Goal: Entertainment & Leisure: Browse casually

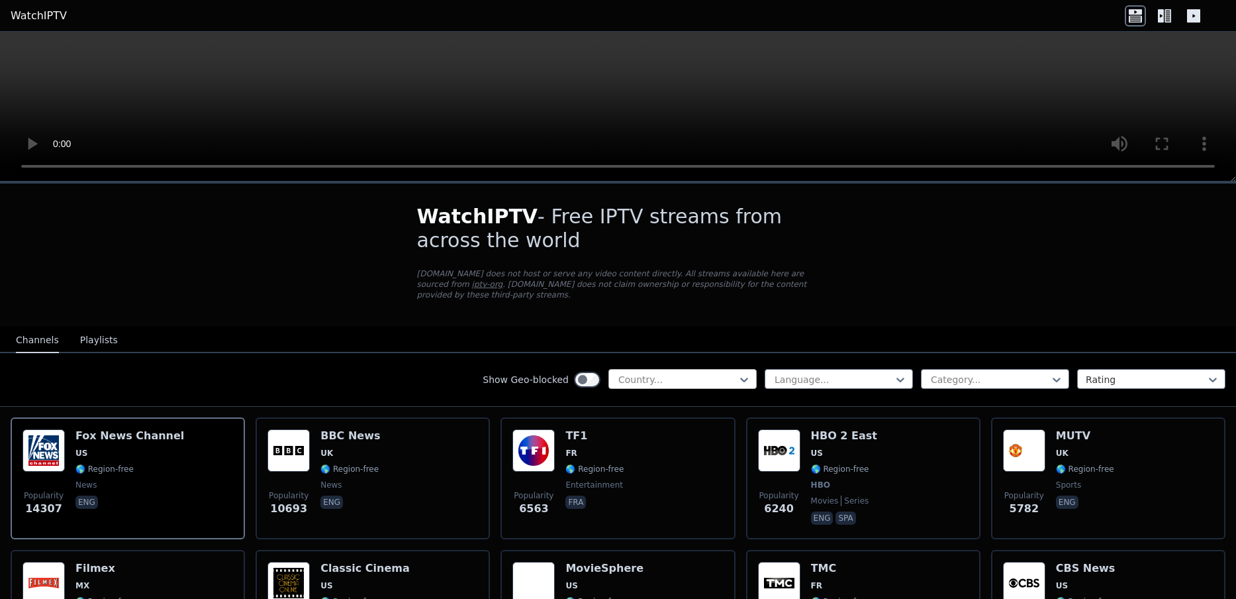
click at [735, 377] on div at bounding box center [677, 379] width 121 height 13
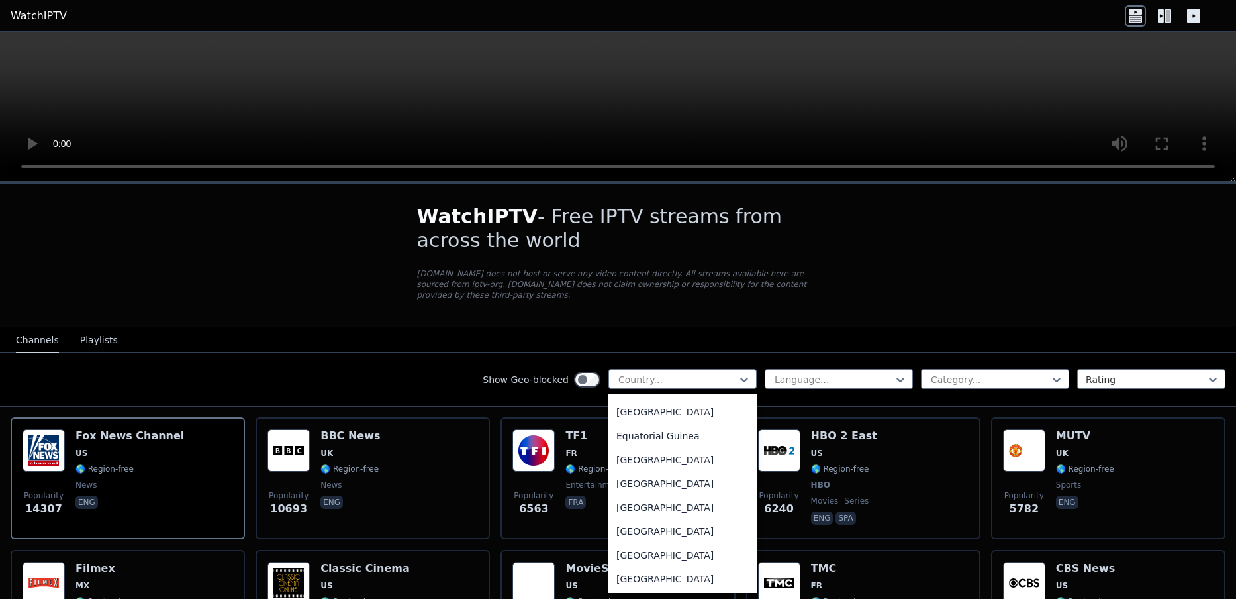
scroll to position [1645, 0]
click at [661, 468] on div "[GEOGRAPHIC_DATA]" at bounding box center [683, 456] width 148 height 24
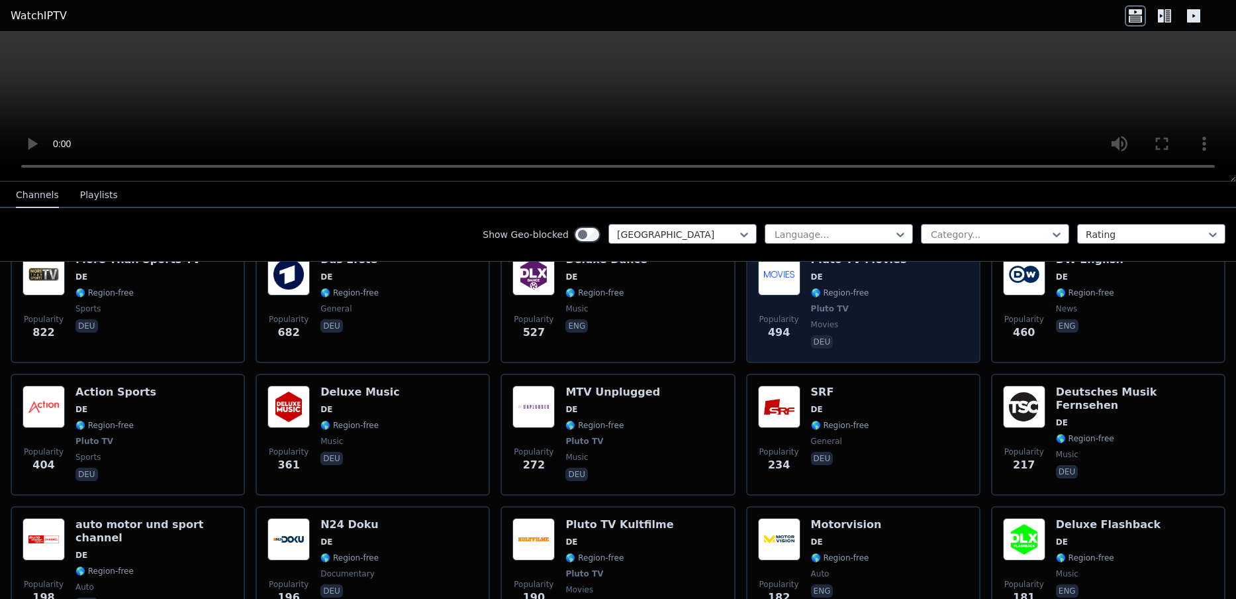
scroll to position [137, 0]
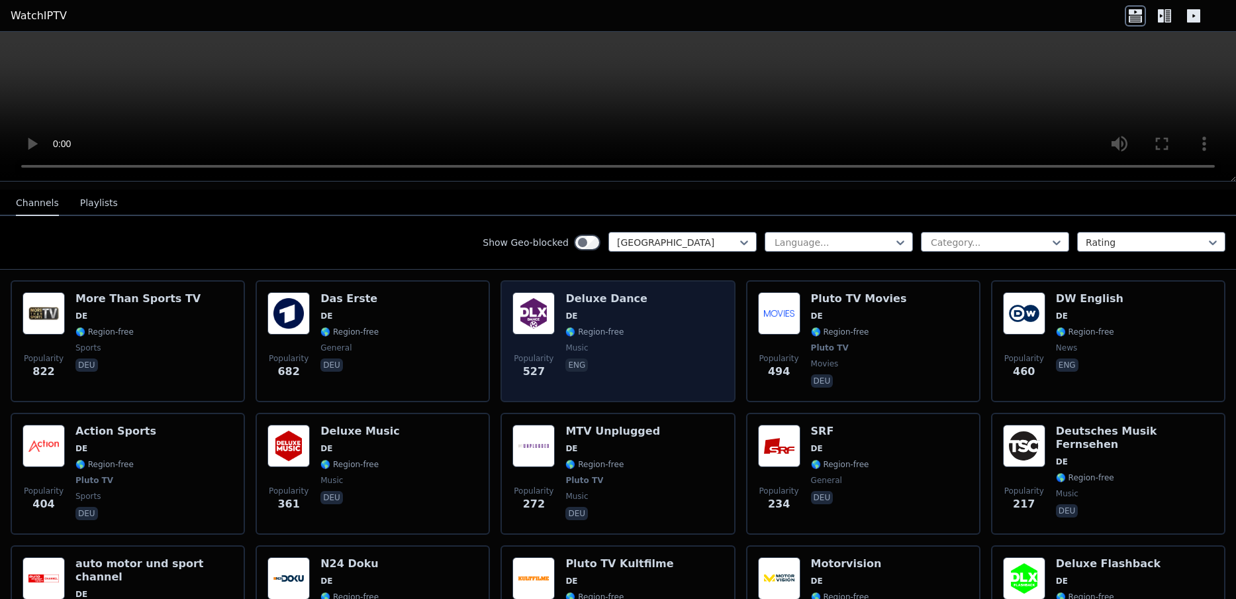
click at [650, 303] on div "Popularity 527 Deluxe Dance DE 🌎 Region-free music eng" at bounding box center [618, 341] width 211 height 98
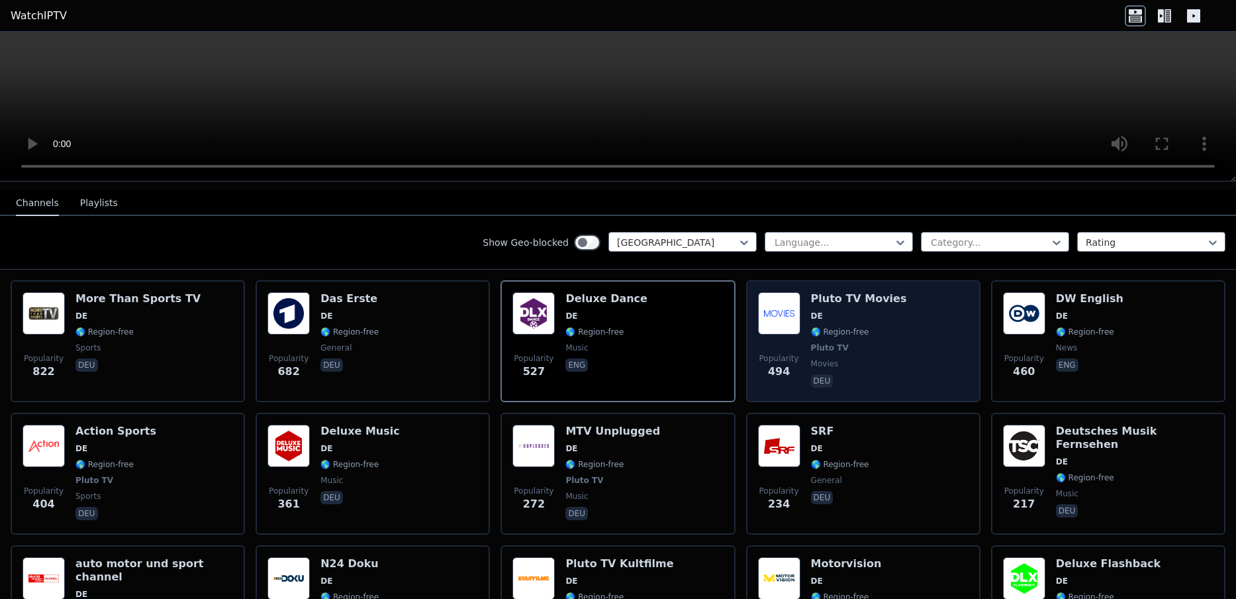
click at [889, 315] on span "DE" at bounding box center [859, 316] width 96 height 11
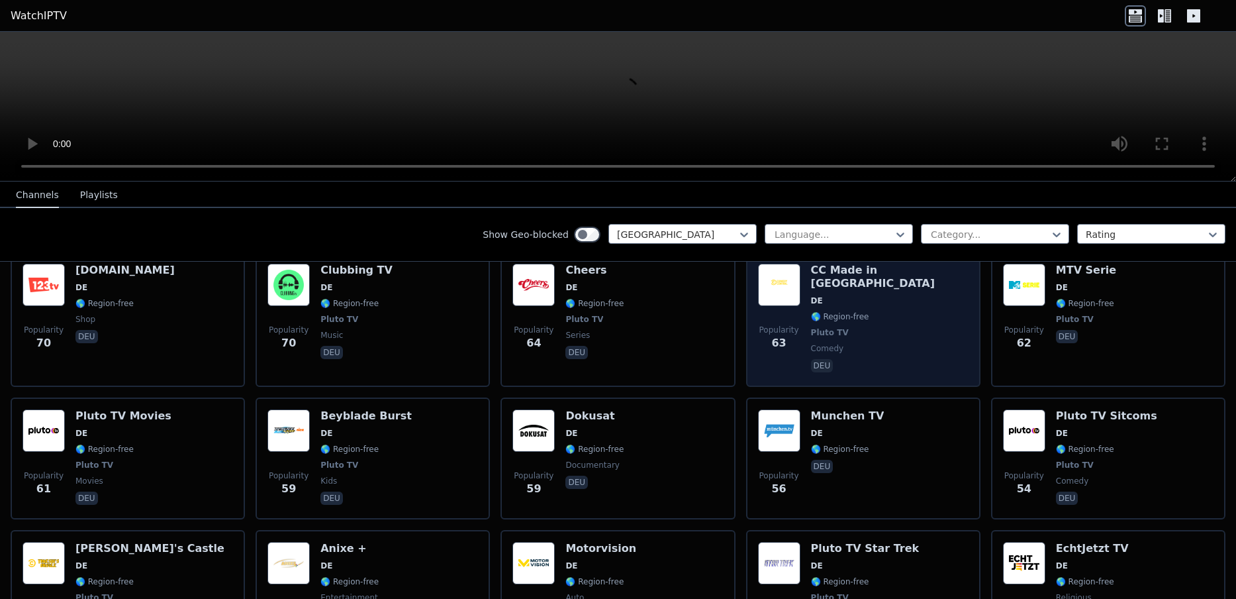
scroll to position [1691, 0]
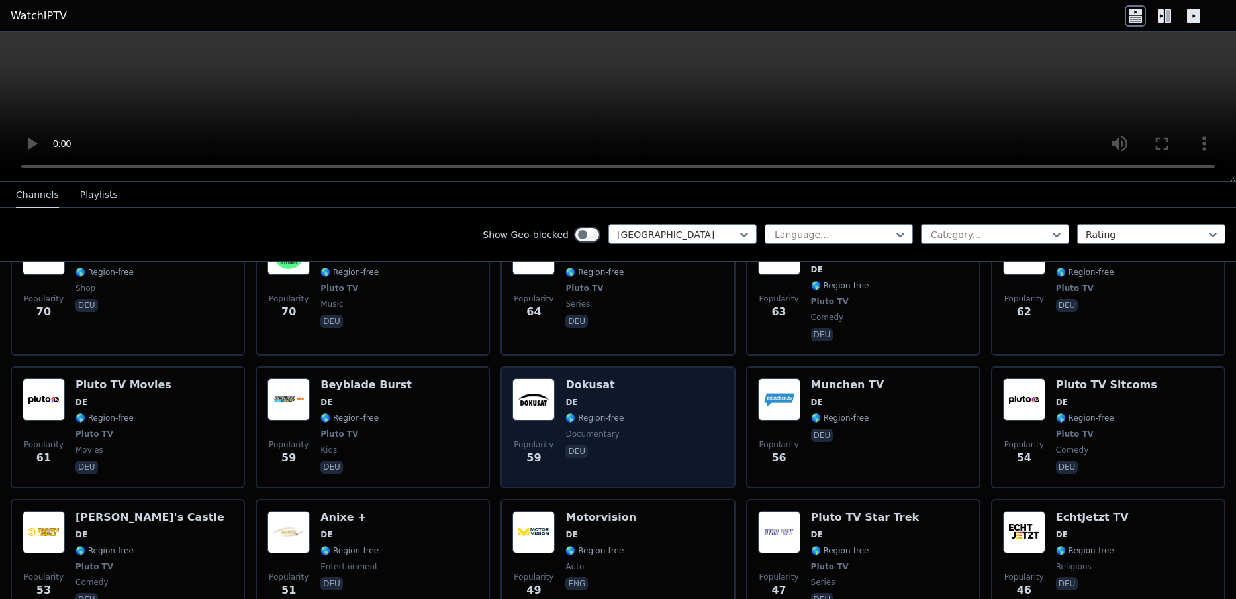
click at [634, 378] on div "Popularity 59 Dokusat DE 🌎 Region-free documentary deu" at bounding box center [618, 427] width 211 height 98
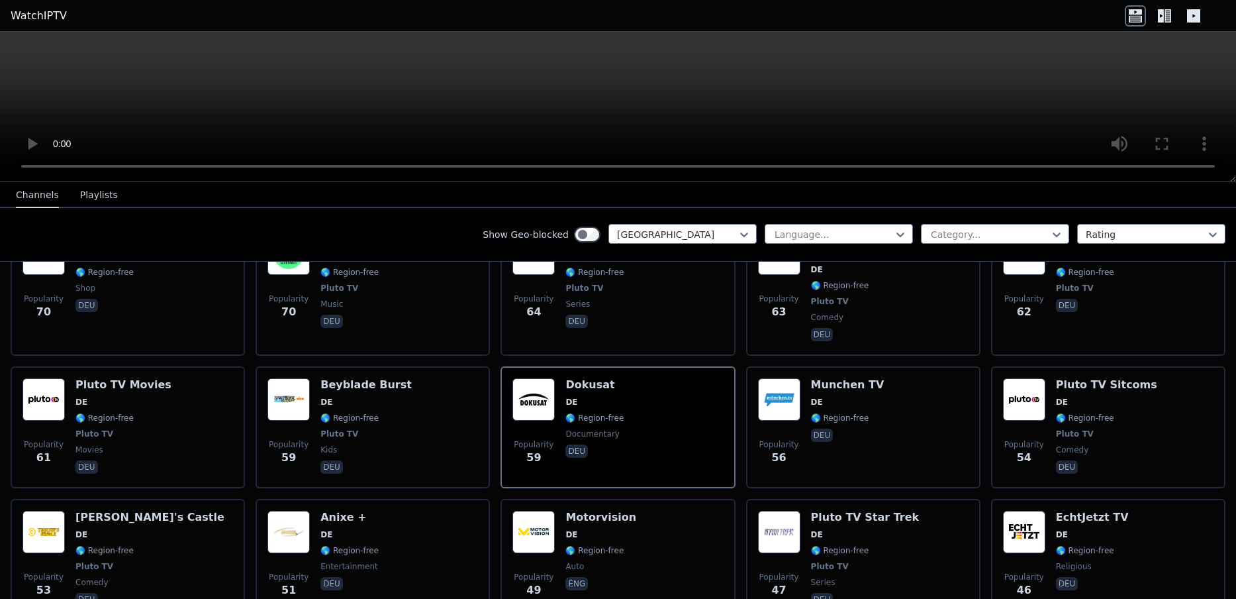
drag, startPoint x: 634, startPoint y: 348, endPoint x: 422, endPoint y: 237, distance: 239.0
click at [95, 199] on button "Playlists" at bounding box center [99, 195] width 38 height 25
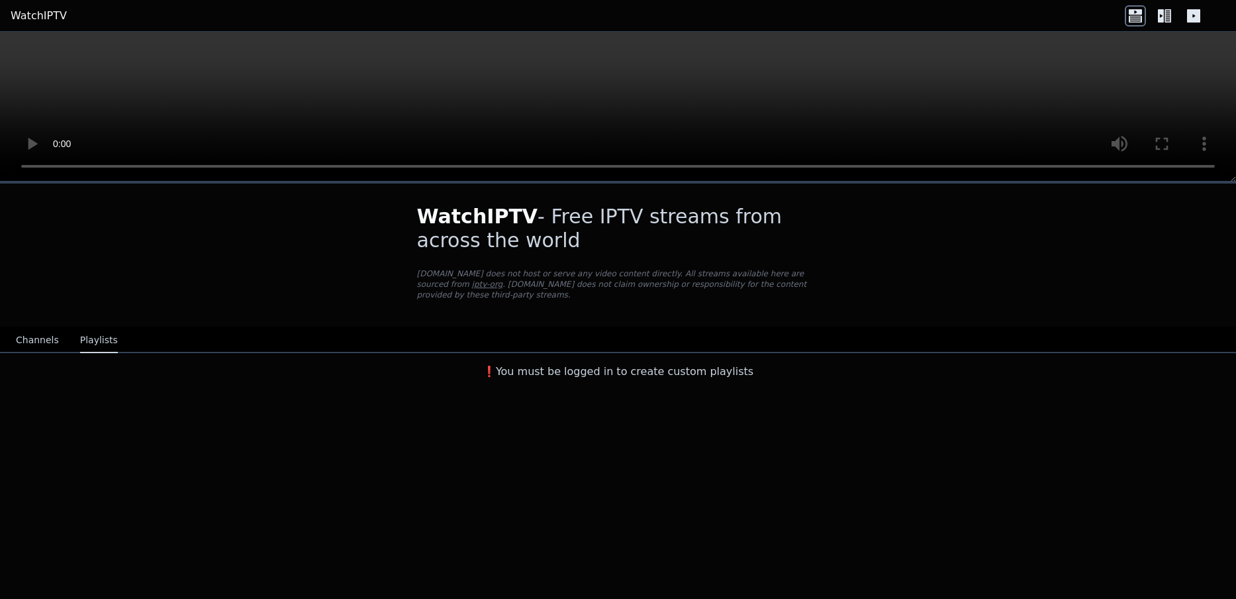
scroll to position [0, 0]
click at [40, 340] on button "Channels" at bounding box center [37, 340] width 43 height 25
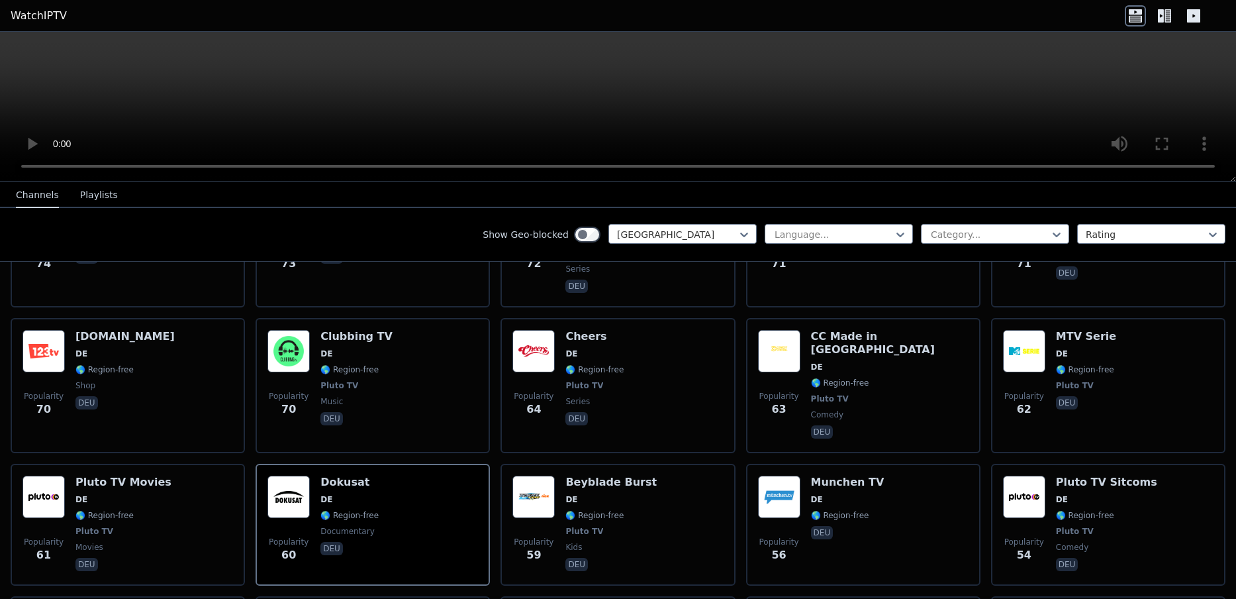
scroll to position [1554, 0]
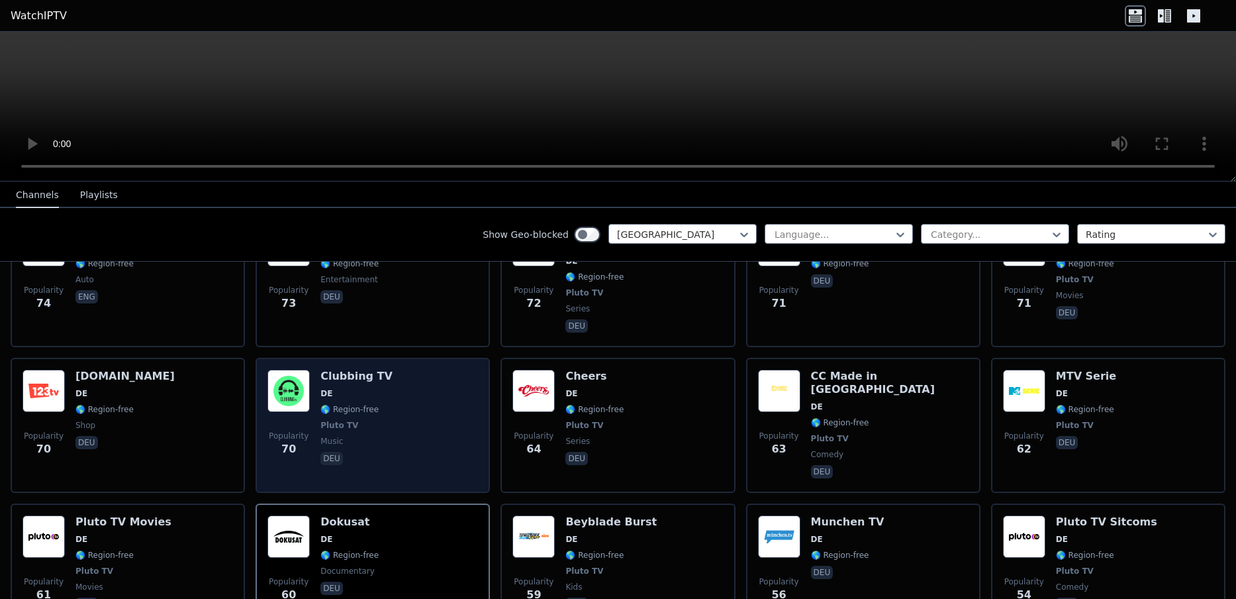
click at [457, 370] on div "Popularity 70 Clubbing TV DE 🌎 Region-free Pluto TV music deu" at bounding box center [373, 425] width 211 height 111
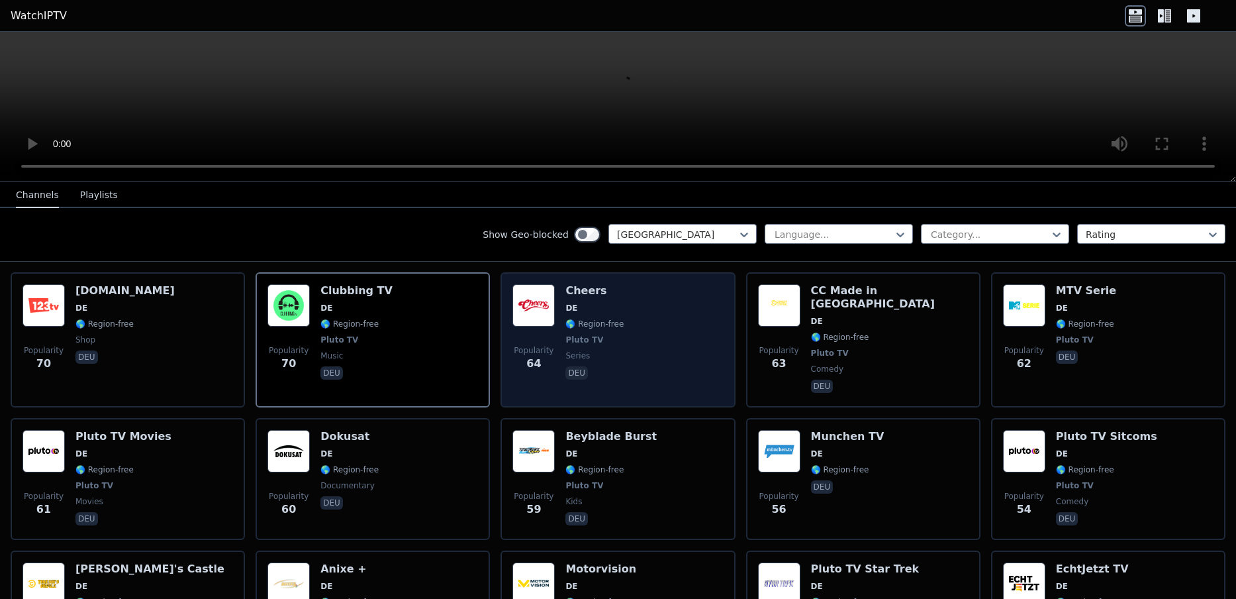
scroll to position [1645, 0]
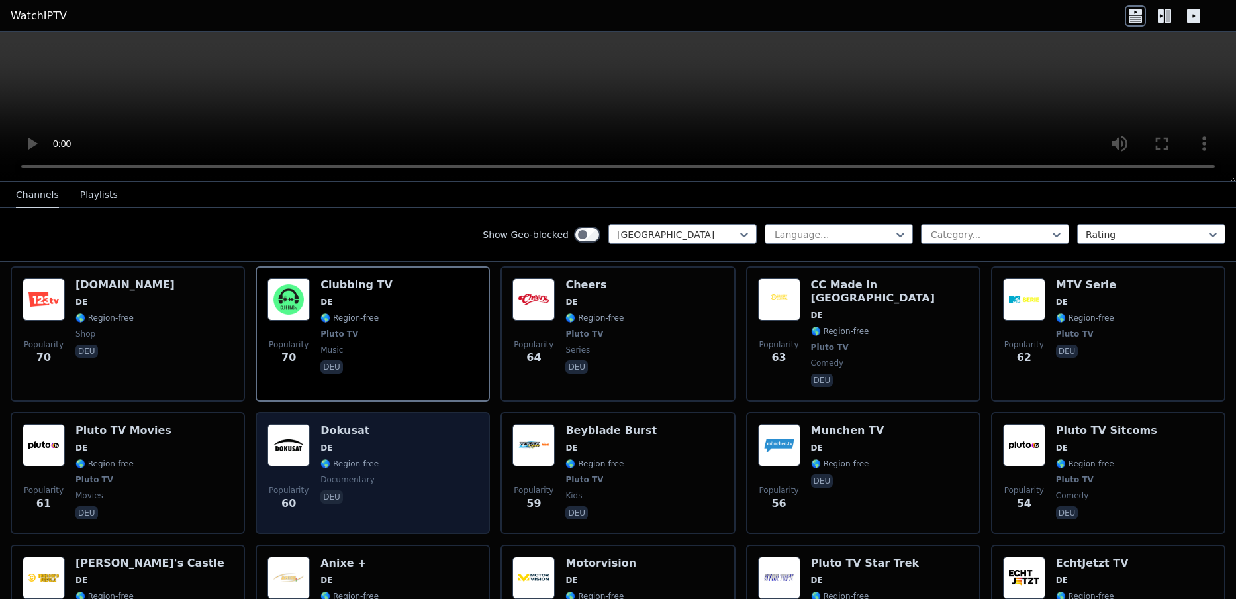
click at [435, 424] on div "Popularity 60 Dokusat DE 🌎 Region-free documentary deu" at bounding box center [373, 473] width 211 height 98
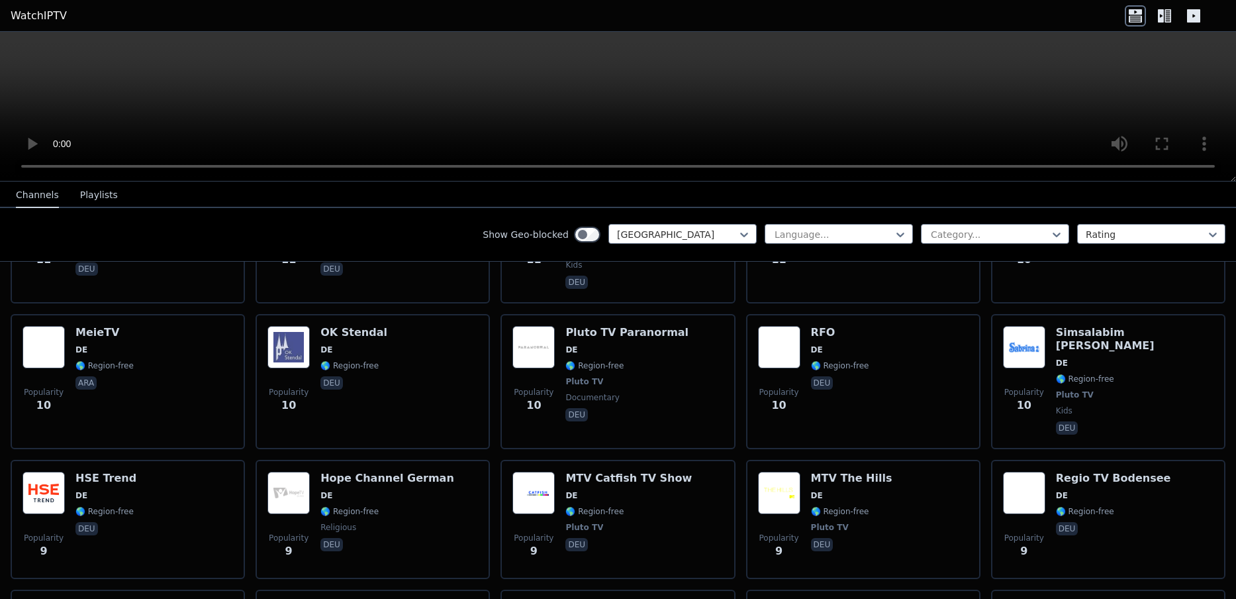
scroll to position [6529, 0]
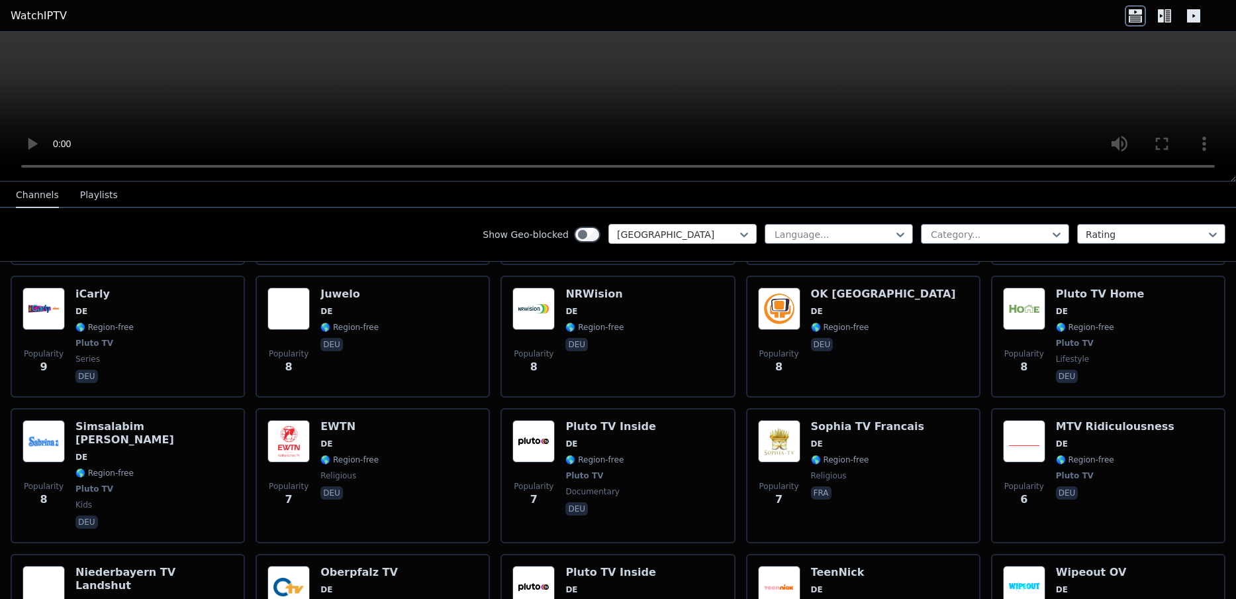
click at [708, 242] on div "[GEOGRAPHIC_DATA]" at bounding box center [683, 234] width 148 height 20
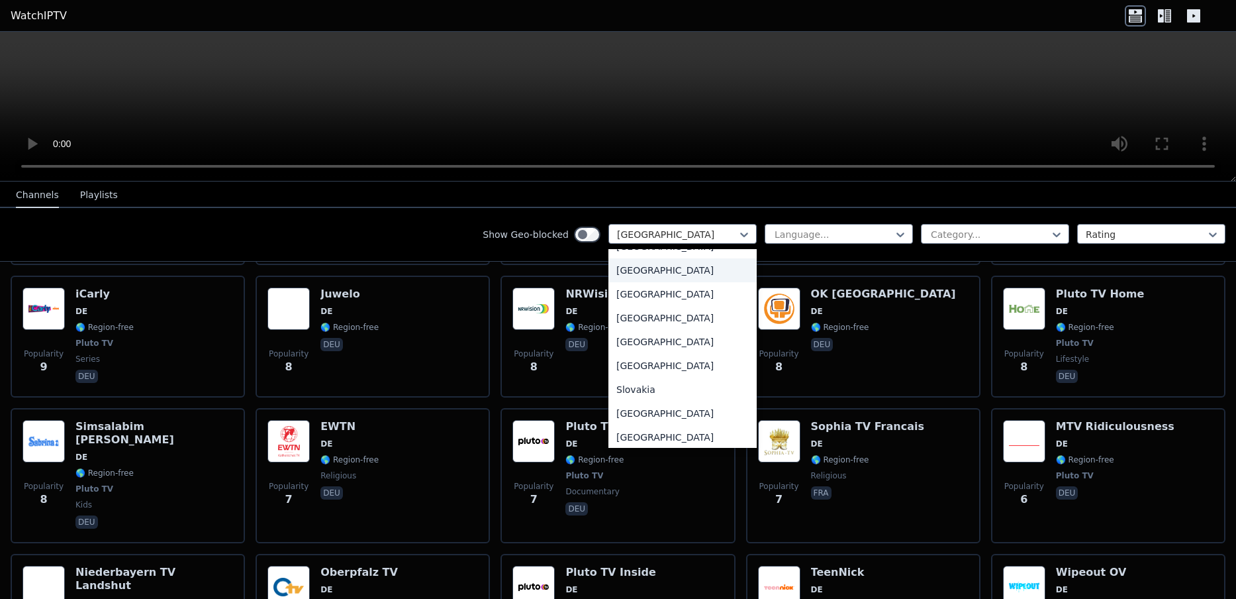
scroll to position [4009, 0]
click at [642, 299] on div "Slovakia" at bounding box center [683, 297] width 148 height 24
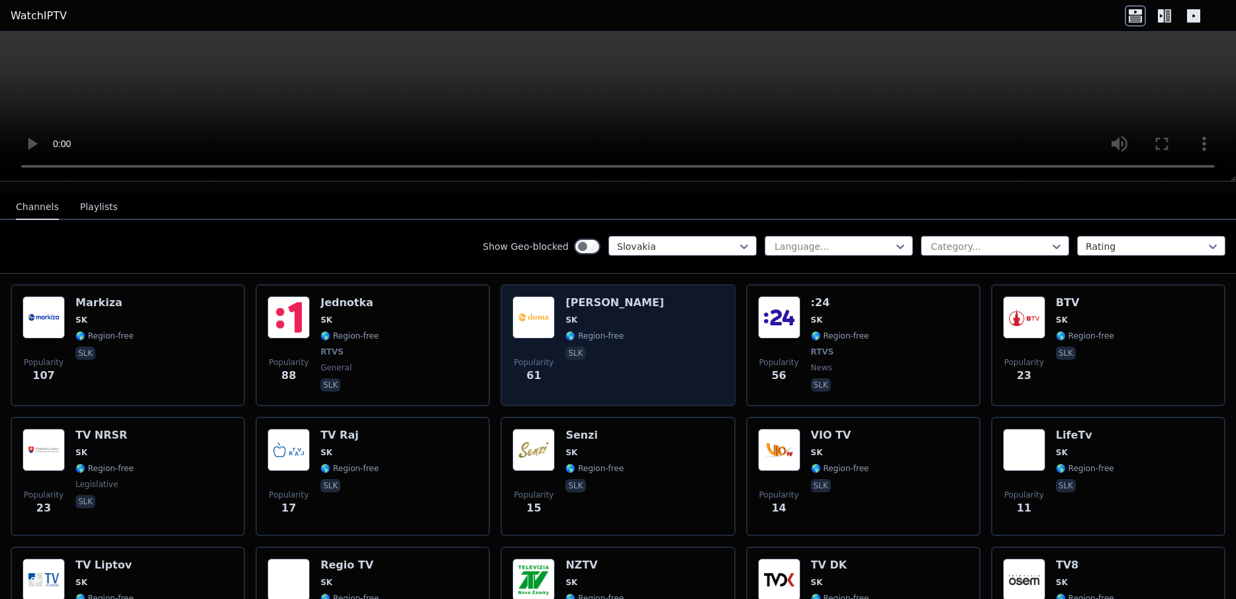
scroll to position [91, 0]
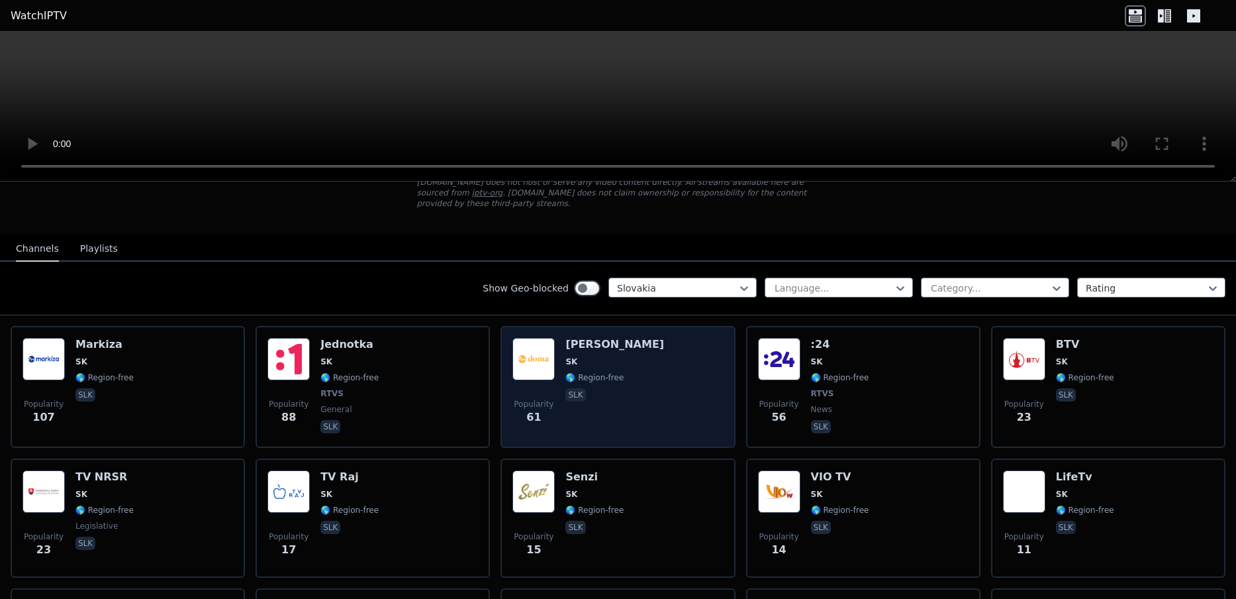
click at [651, 353] on div "Popularity 61 Markiza Doma SK 🌎 Region-free slk" at bounding box center [618, 387] width 211 height 98
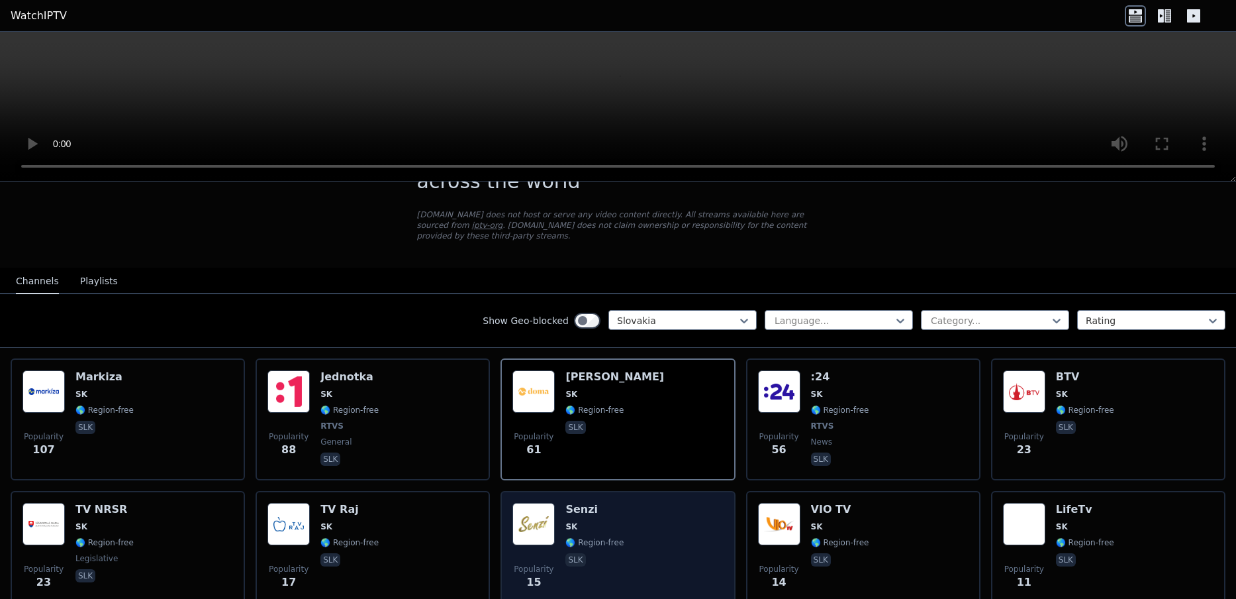
scroll to position [58, 0]
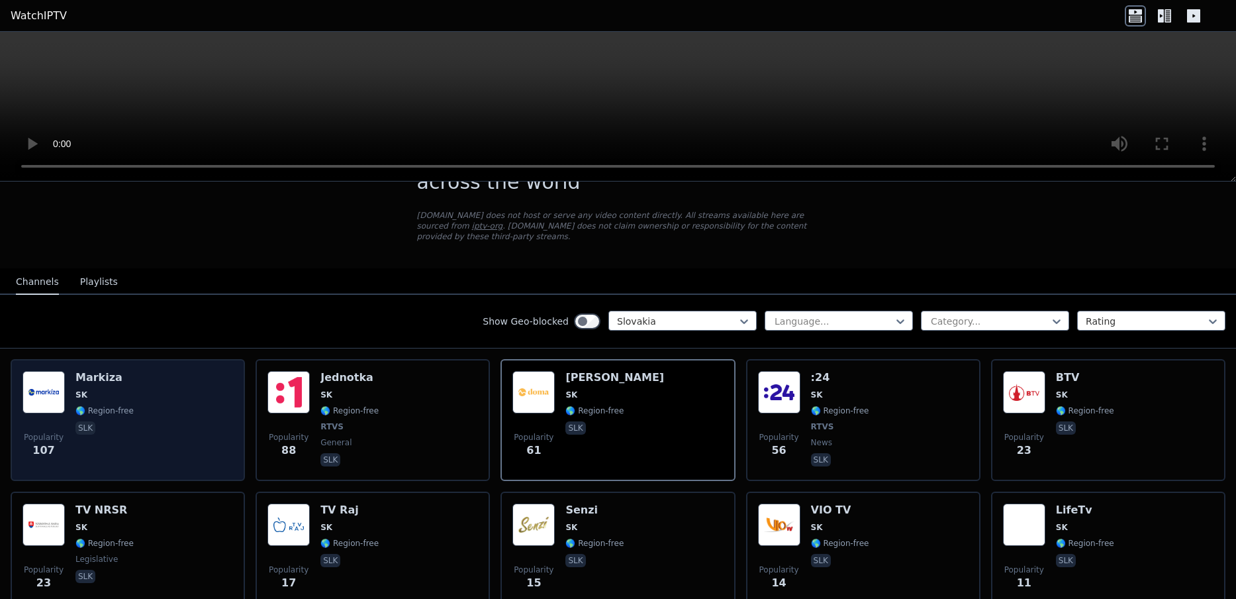
click at [125, 386] on div "Markiza SK 🌎 Region-free slk" at bounding box center [104, 420] width 58 height 98
click at [126, 386] on div "Markiza SK 🌎 Region-free slk" at bounding box center [104, 420] width 58 height 98
drag, startPoint x: 163, startPoint y: 391, endPoint x: 150, endPoint y: 405, distance: 19.2
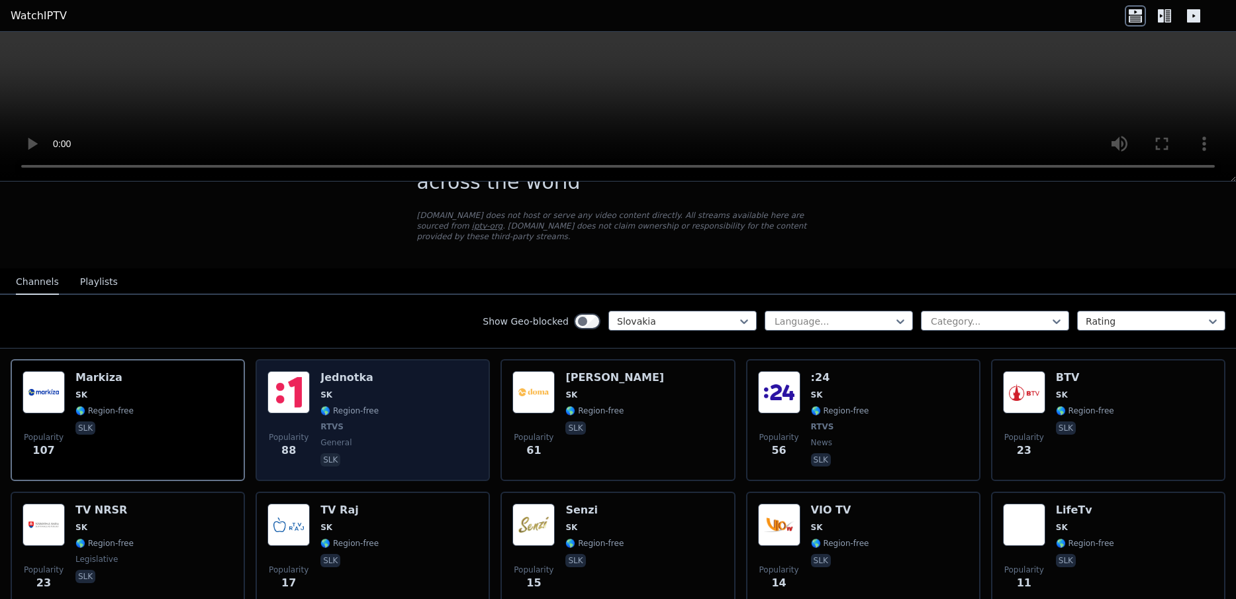
click at [413, 397] on div "Popularity 88 Jednotka SK 🌎 Region-free RTVS general slk" at bounding box center [373, 420] width 211 height 98
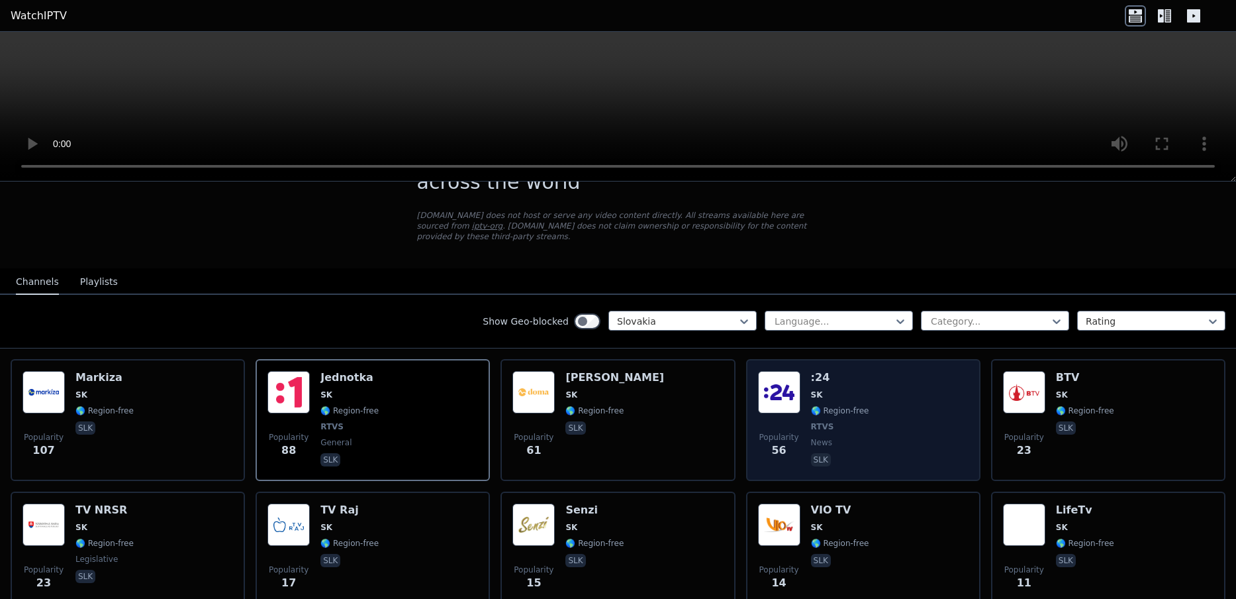
click at [885, 395] on div "Popularity 56 :24 SK 🌎 Region-free RTVS news slk" at bounding box center [863, 420] width 211 height 98
click at [886, 395] on div "Popularity 56 :24 SK 🌎 Region-free RTVS news slk" at bounding box center [863, 420] width 211 height 98
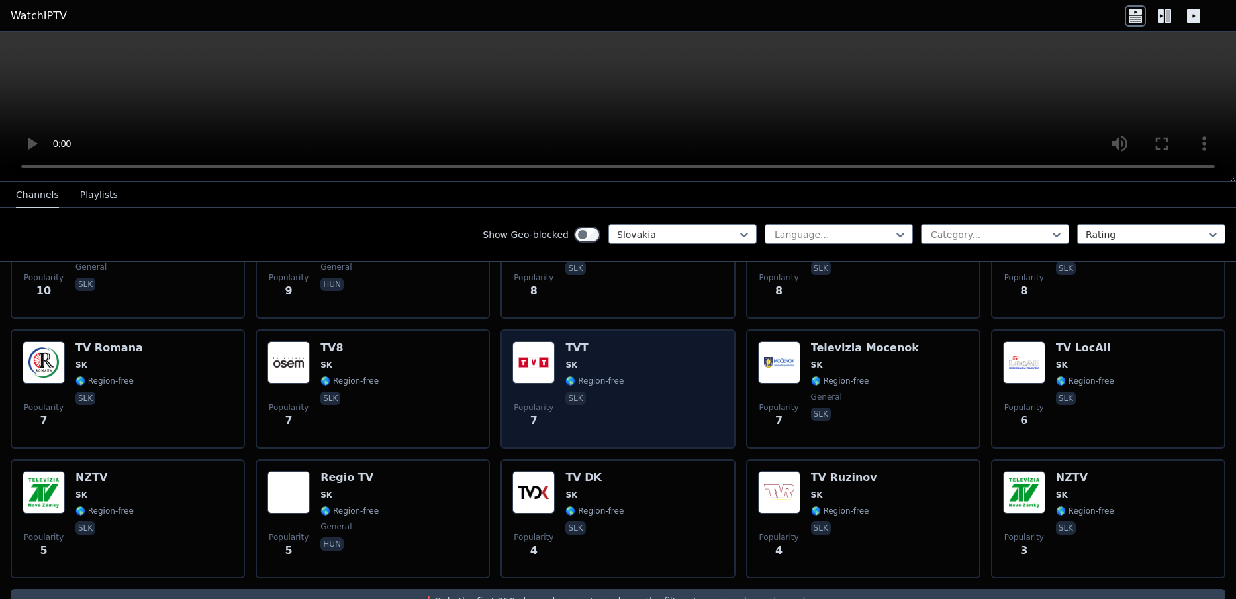
scroll to position [515, 0]
